Goal: Complete application form

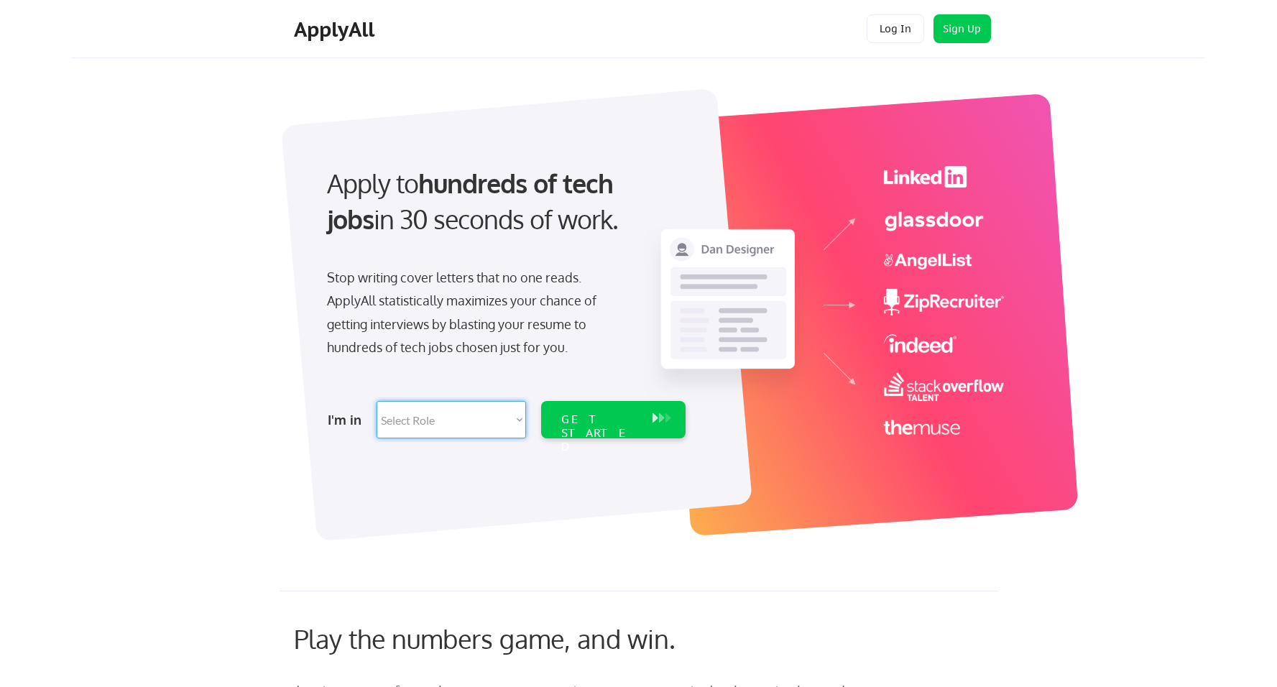
select select ""design""
click at [625, 430] on div "GET STARTED" at bounding box center [599, 419] width 91 height 37
click at [599, 415] on div "GET STARTED" at bounding box center [599, 433] width 77 height 42
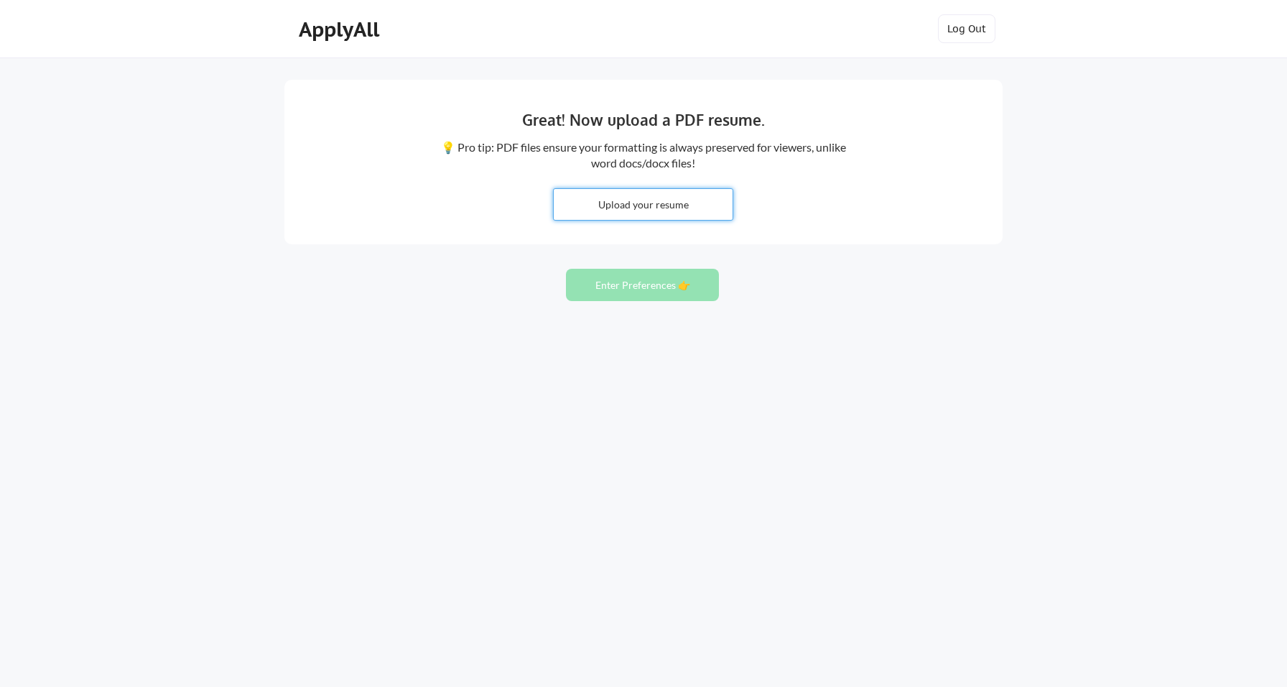
click at [659, 201] on input "file" at bounding box center [643, 204] width 179 height 31
type input "C:\fakepath\Joe Call Resume -2025.pdf"
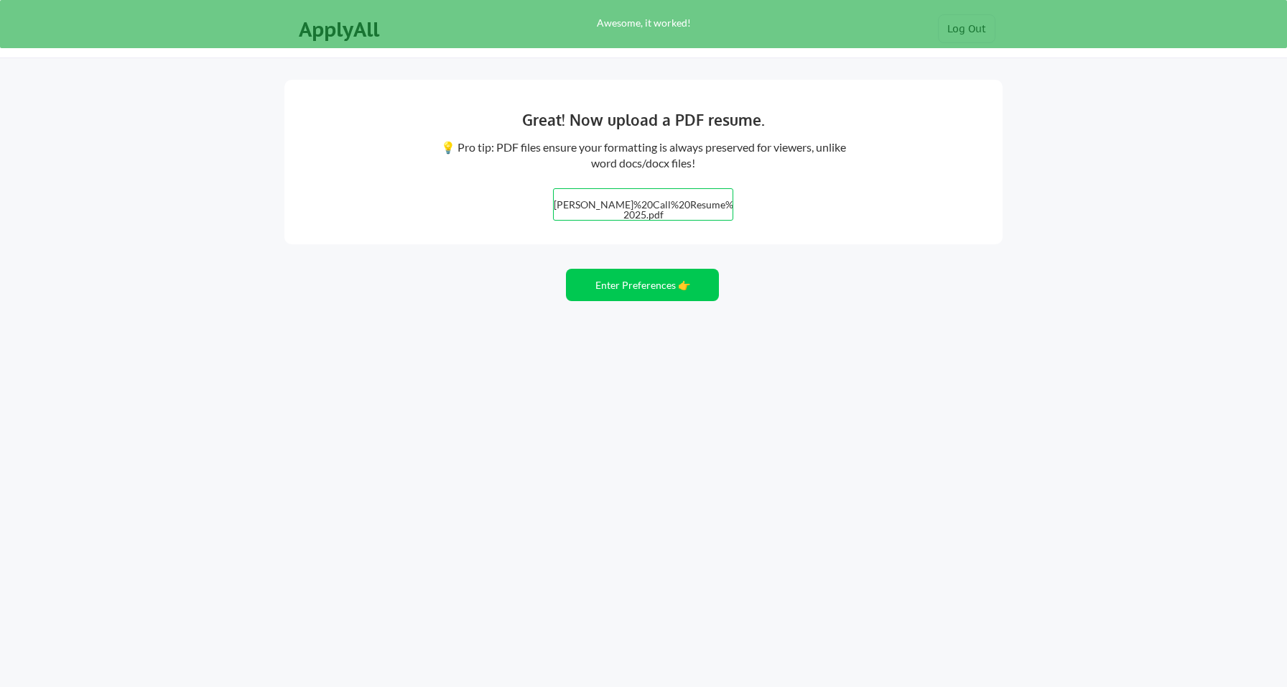
click at [672, 206] on input "file" at bounding box center [643, 204] width 179 height 31
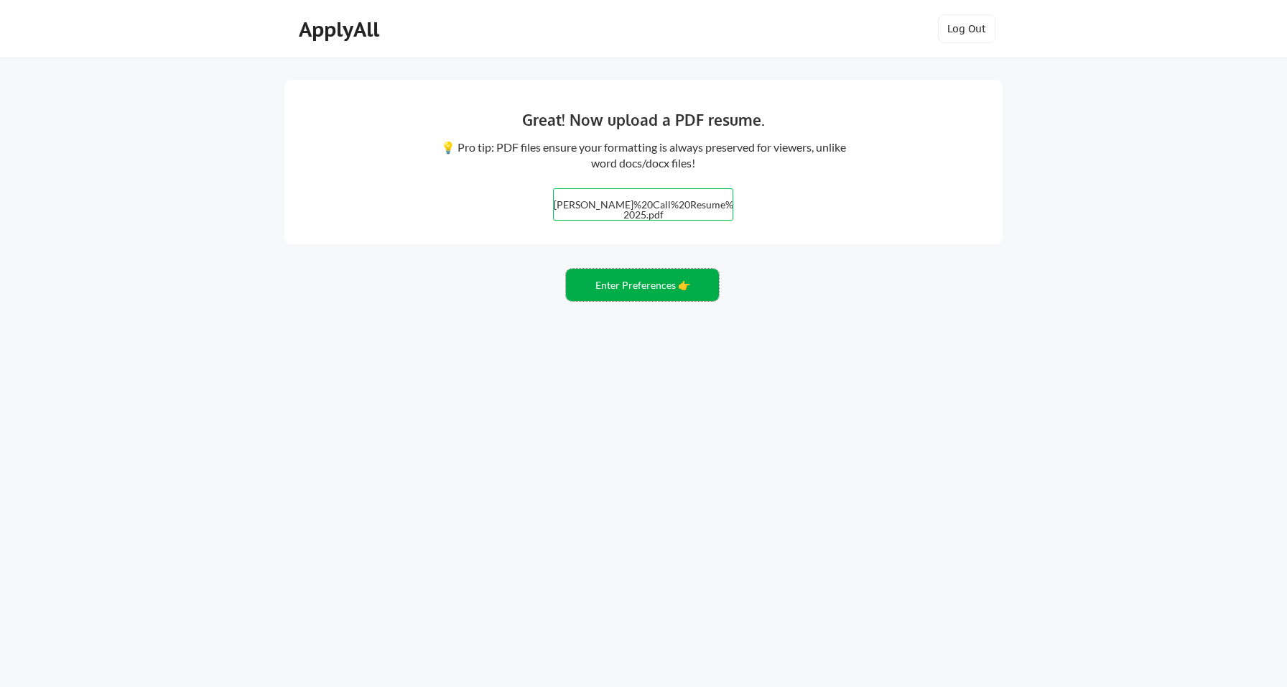
click at [675, 291] on button "Enter Preferences 👉" at bounding box center [642, 285] width 153 height 32
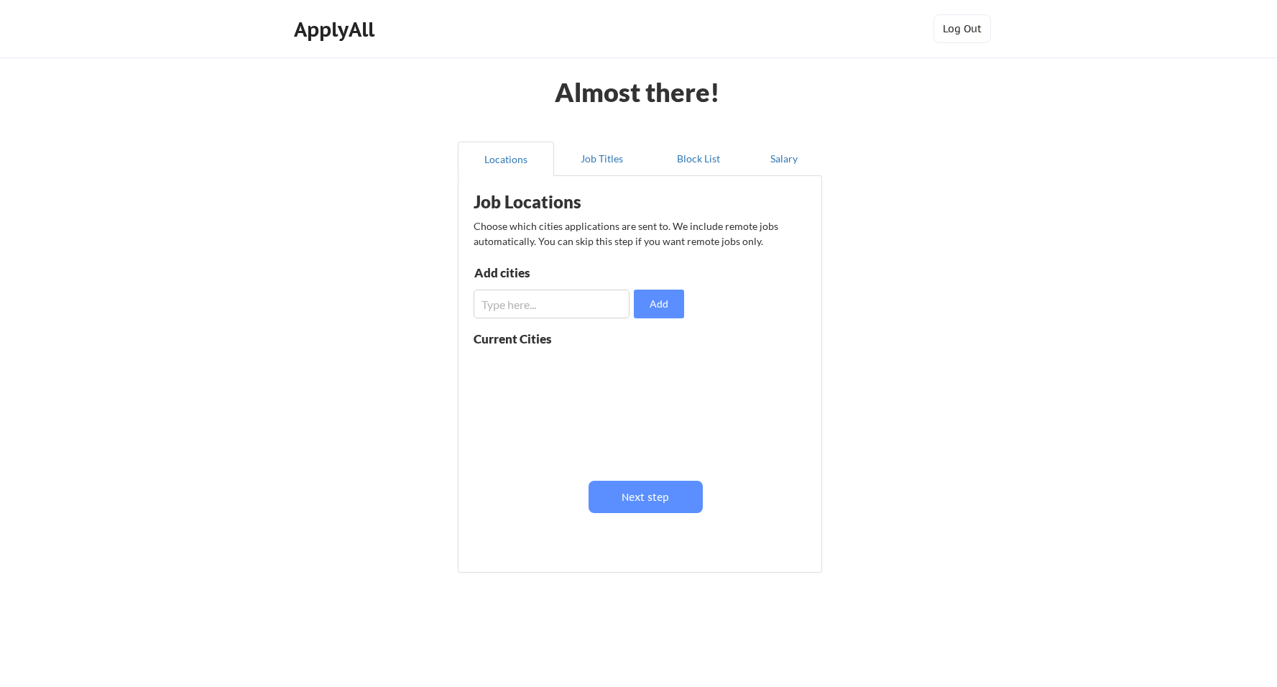
click at [585, 308] on input "input" at bounding box center [551, 304] width 156 height 29
type input "chicago"
click at [670, 307] on button "Add" at bounding box center [659, 304] width 50 height 29
click at [550, 373] on div "chicago" at bounding box center [520, 367] width 94 height 19
click at [644, 499] on button "Next step" at bounding box center [645, 497] width 114 height 32
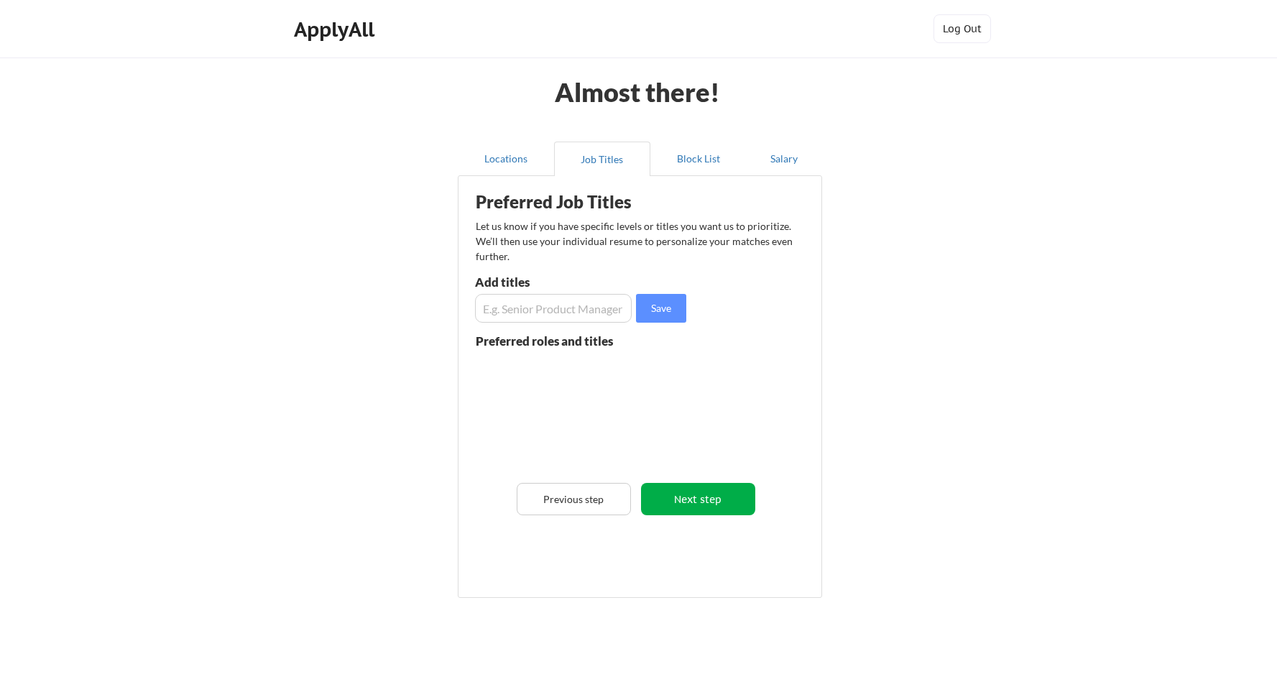
click at [687, 503] on button "Next step" at bounding box center [698, 499] width 114 height 32
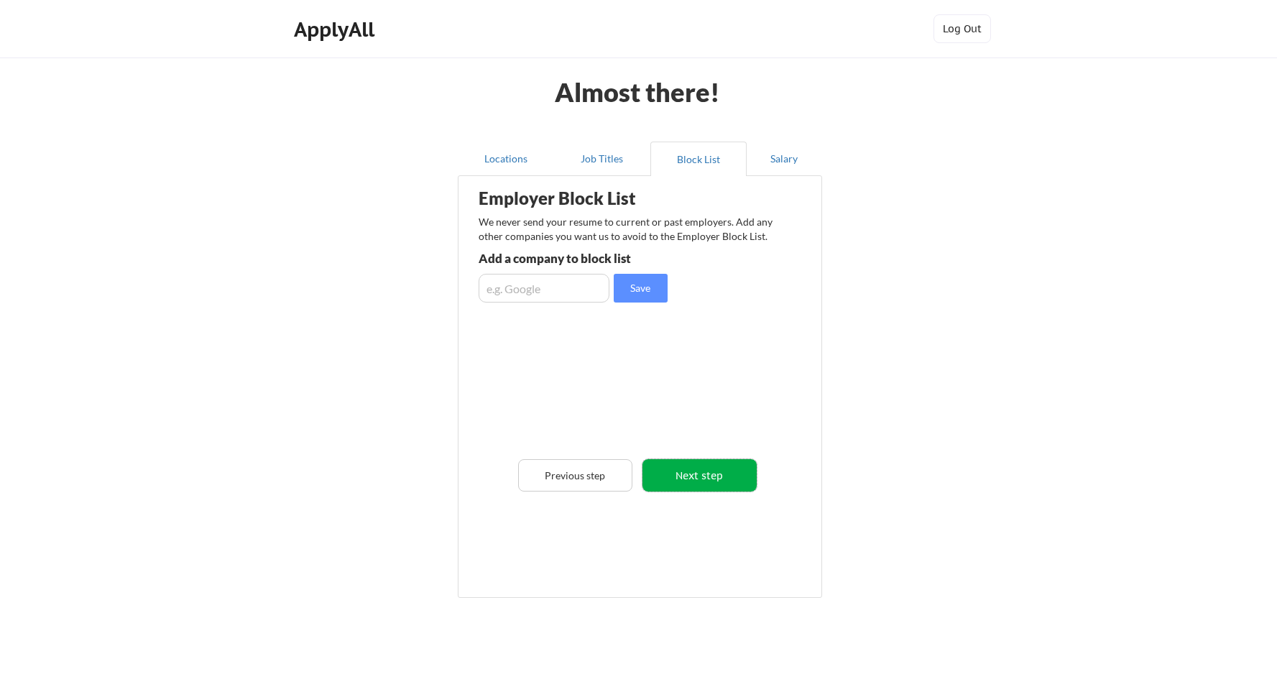
click at [697, 481] on button "Next step" at bounding box center [699, 475] width 114 height 32
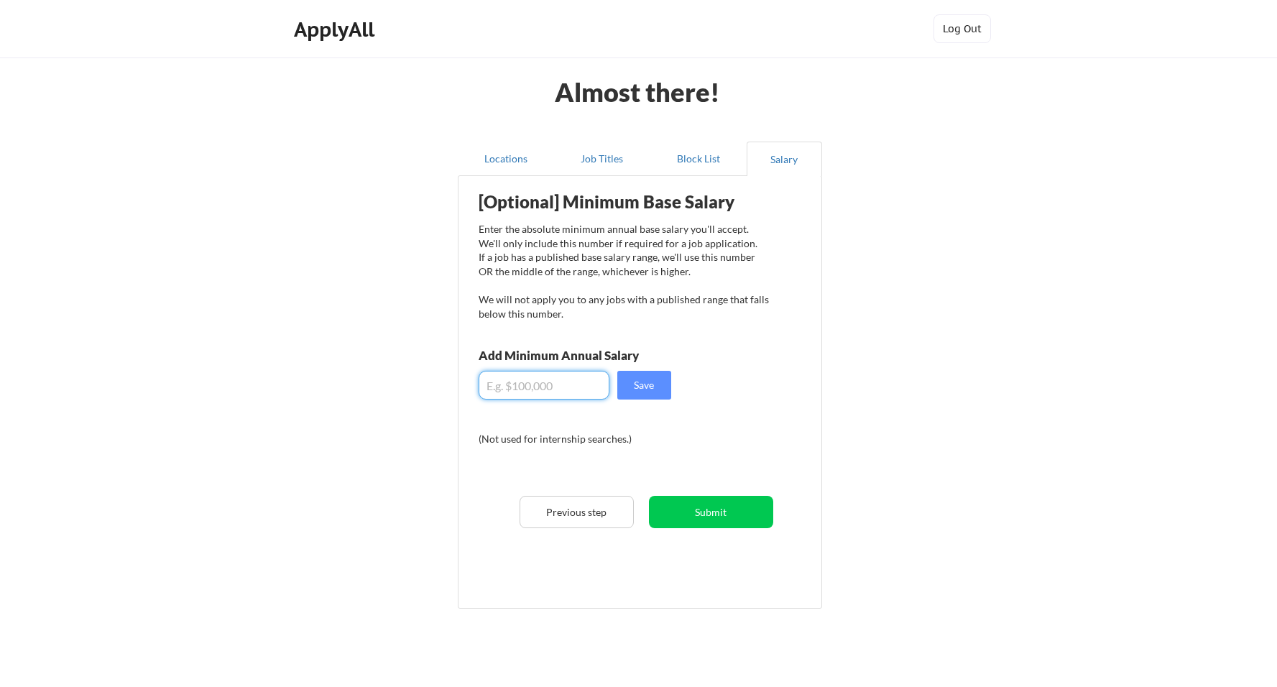
click at [546, 392] on input "input" at bounding box center [543, 385] width 131 height 29
click at [684, 444] on div "[Optional] Minimum Base Salary Enter the absolute minimum annual base salary yo…" at bounding box center [643, 386] width 354 height 407
click at [519, 385] on input "input" at bounding box center [543, 385] width 131 height 29
type input "$1"
type input "$9"
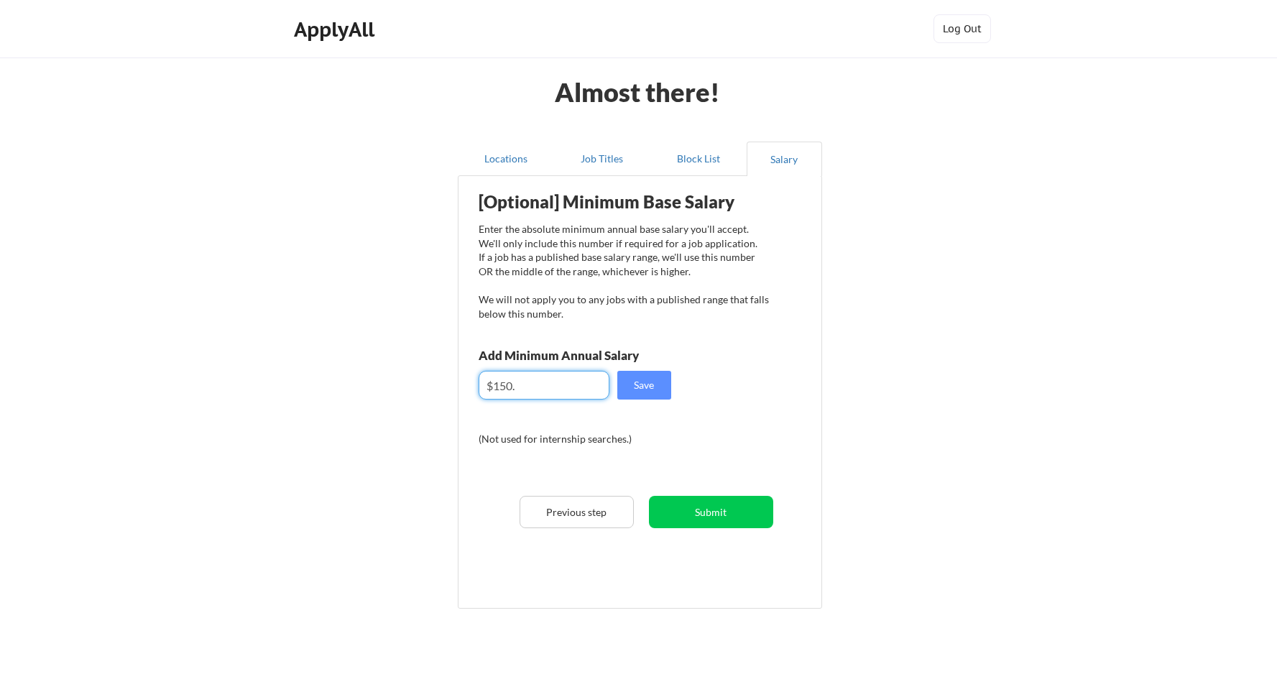
type input "$150"
click at [647, 381] on button "Save" at bounding box center [644, 385] width 54 height 29
click at [656, 388] on button "Save" at bounding box center [644, 385] width 54 height 29
drag, startPoint x: 512, startPoint y: 386, endPoint x: 527, endPoint y: 386, distance: 14.4
click at [527, 386] on input "input" at bounding box center [543, 385] width 131 height 29
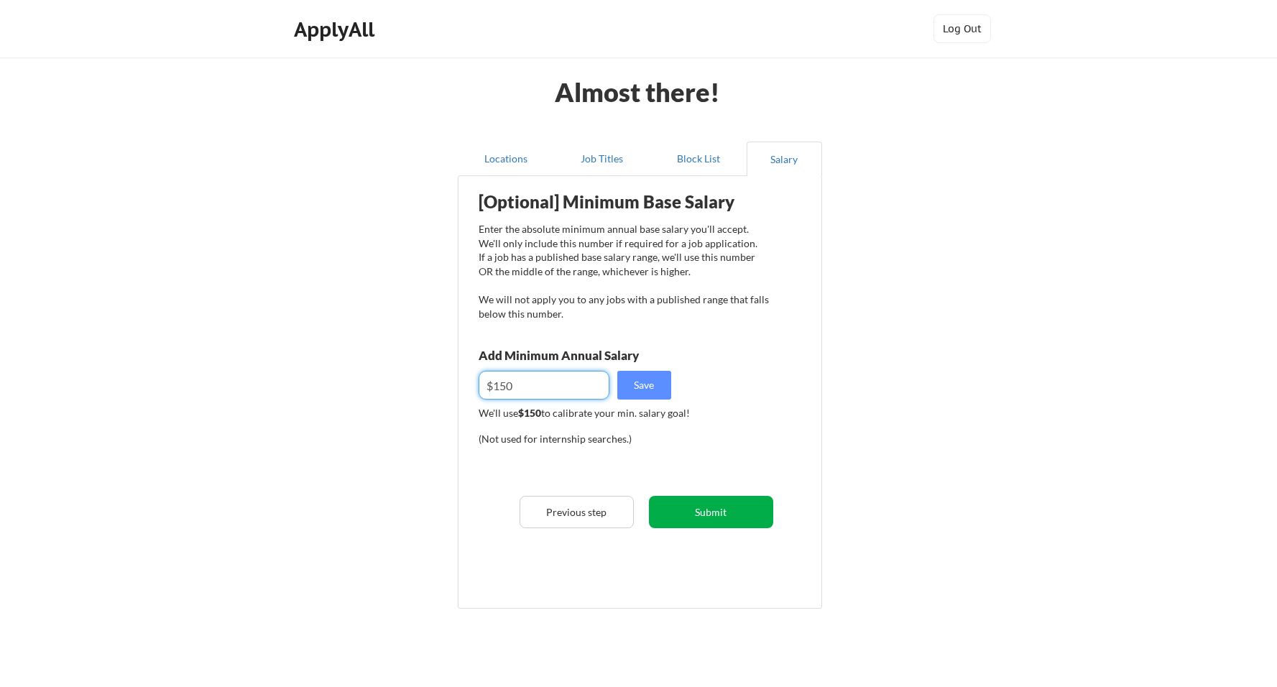
click at [710, 521] on button "Submit" at bounding box center [711, 512] width 124 height 32
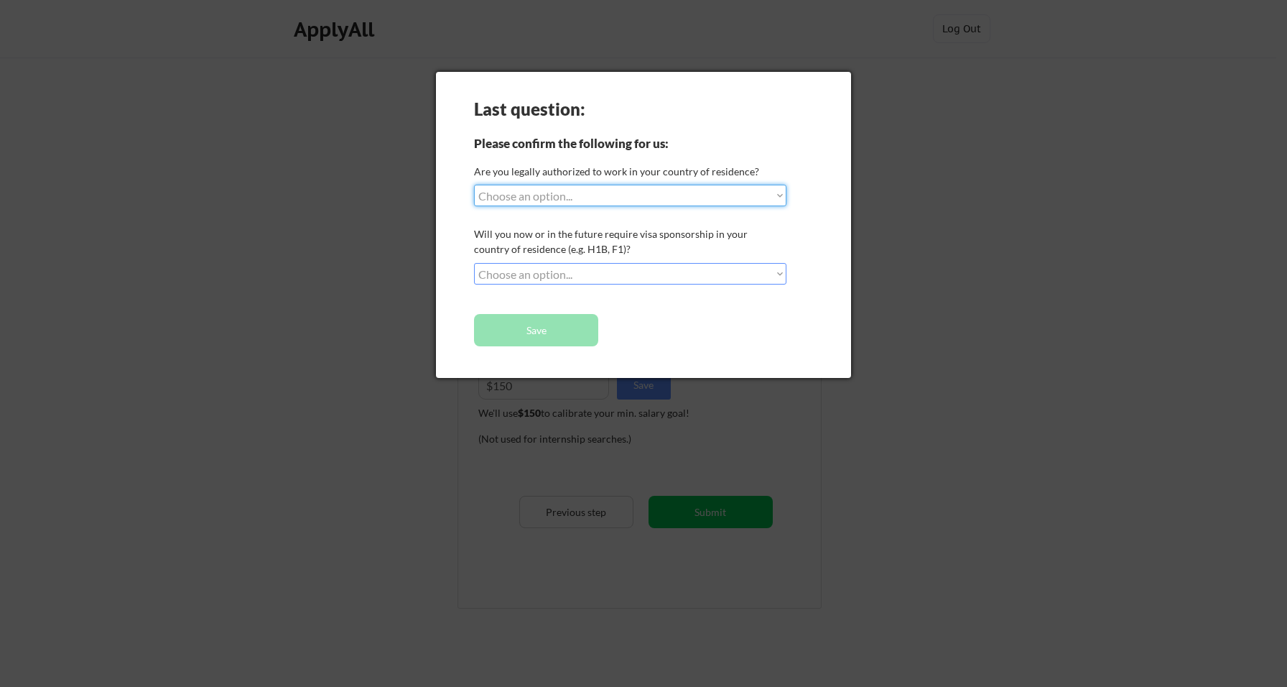
select select ""yes__i_am_a_us_citizen""
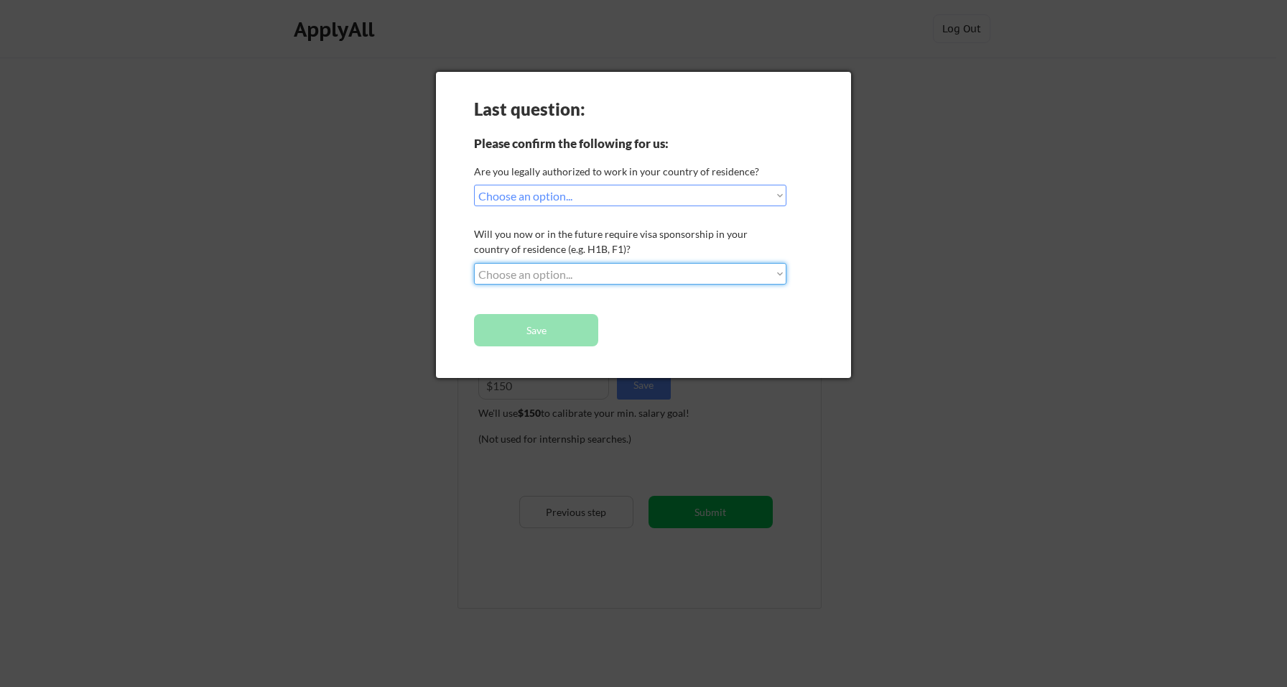
select select ""no__i_will_not_need_sponsorship""
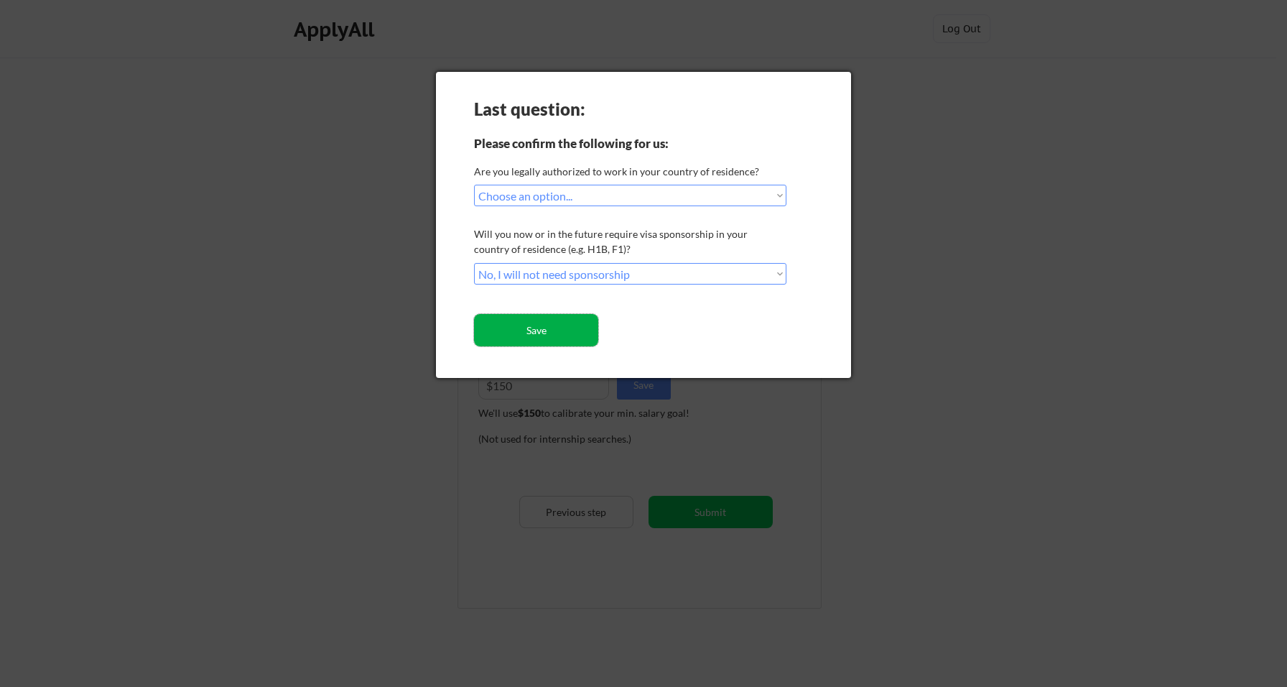
click at [551, 330] on button "Save" at bounding box center [536, 330] width 124 height 32
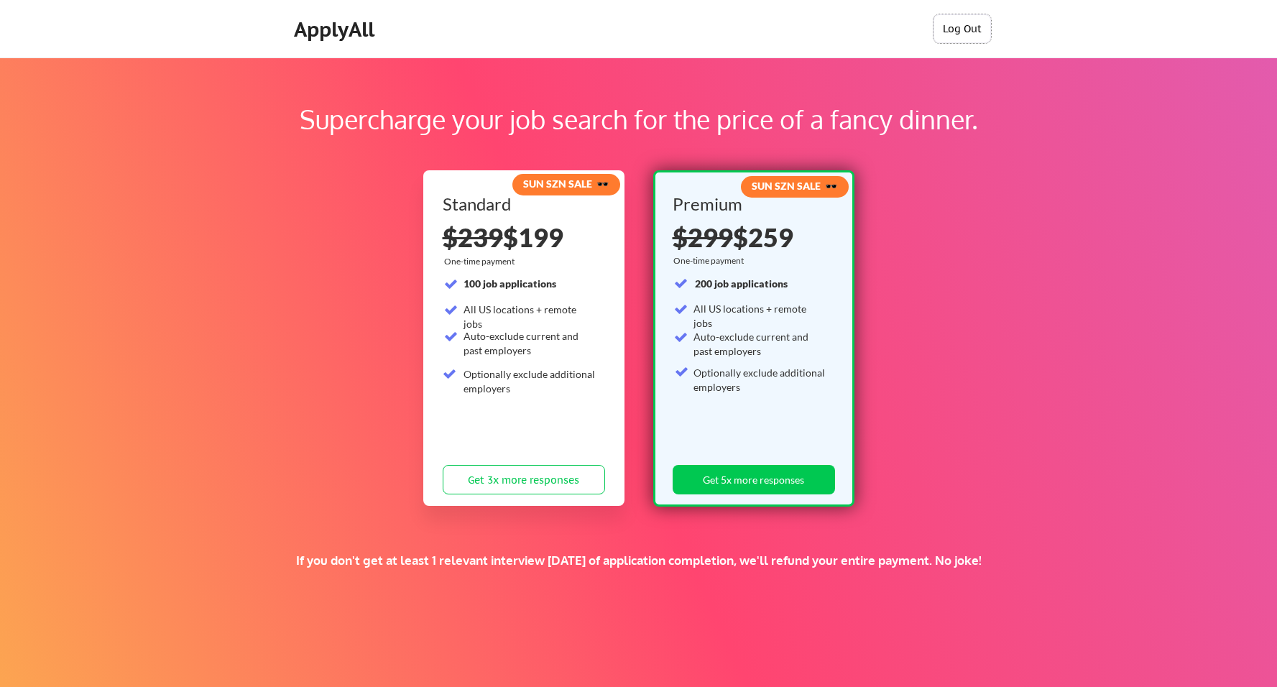
click at [976, 29] on button "Log Out" at bounding box center [961, 28] width 57 height 29
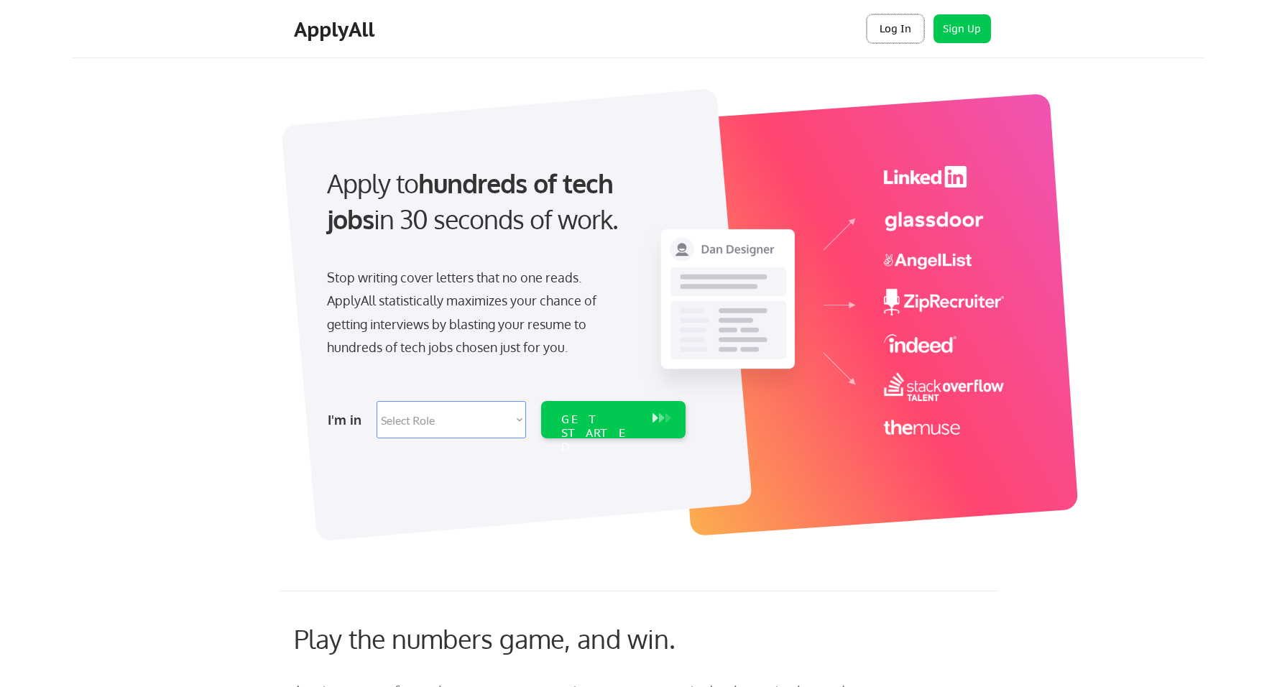
click at [894, 22] on button "Log In" at bounding box center [894, 28] width 57 height 29
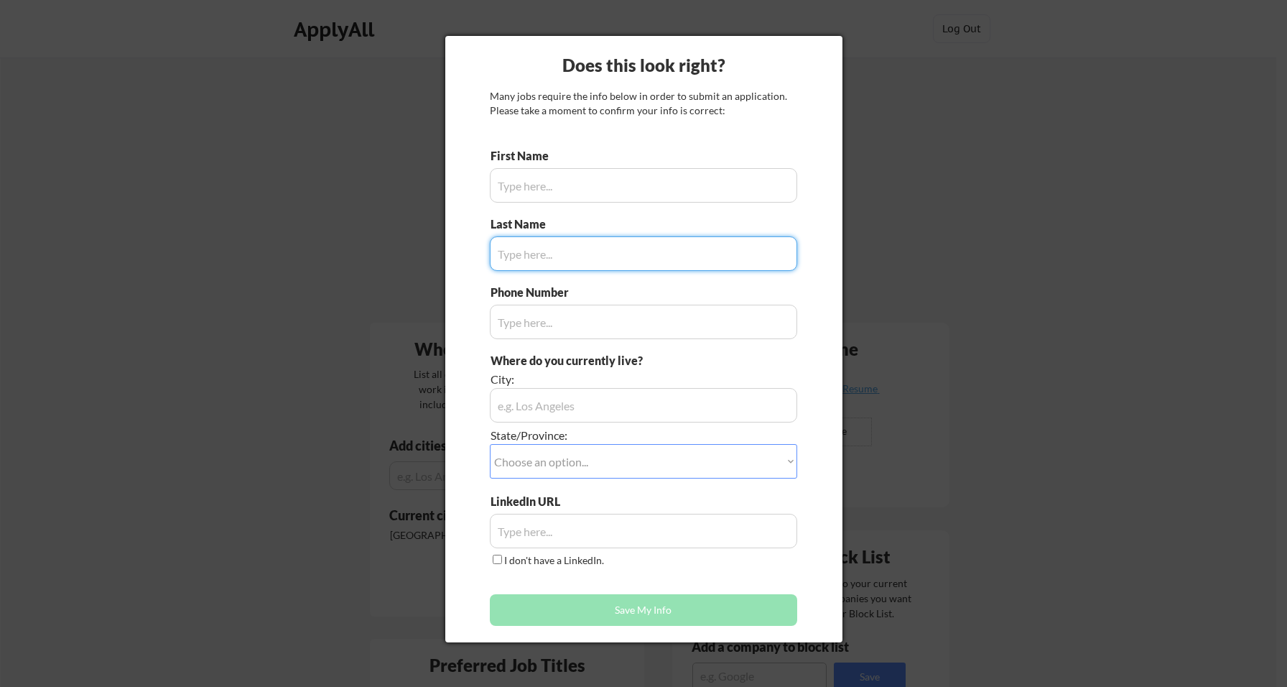
click at [319, 442] on div at bounding box center [643, 343] width 1287 height 687
click at [1024, 154] on div at bounding box center [643, 343] width 1287 height 687
click at [912, 213] on div at bounding box center [643, 343] width 1287 height 687
